Goal: Check status: Check status

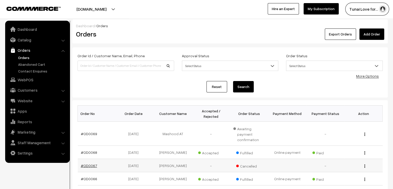
click at [87, 163] on link "#OD0067" at bounding box center [89, 165] width 16 height 4
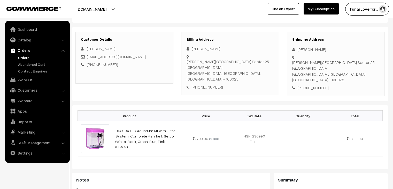
scroll to position [72, 0]
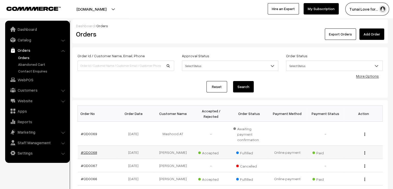
click at [91, 150] on link "#OD0068" at bounding box center [89, 152] width 16 height 4
